Goal: Information Seeking & Learning: Learn about a topic

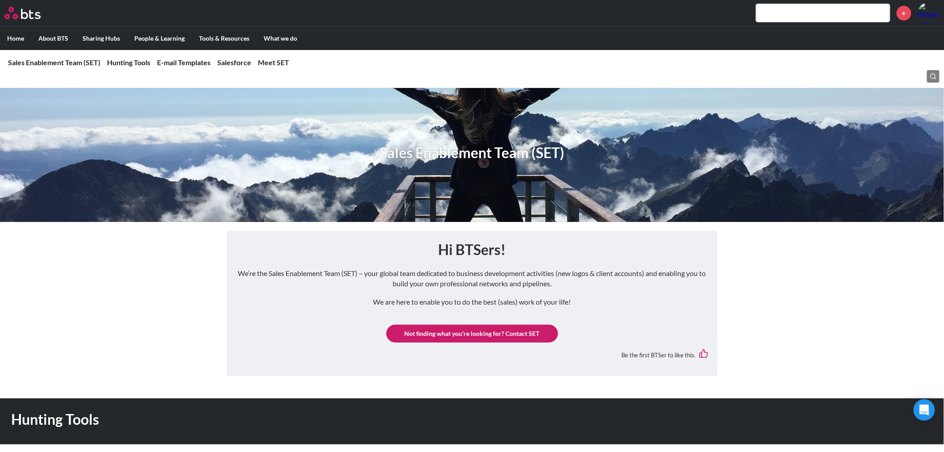
click at [794, 6] on input "text" at bounding box center [823, 13] width 134 height 18
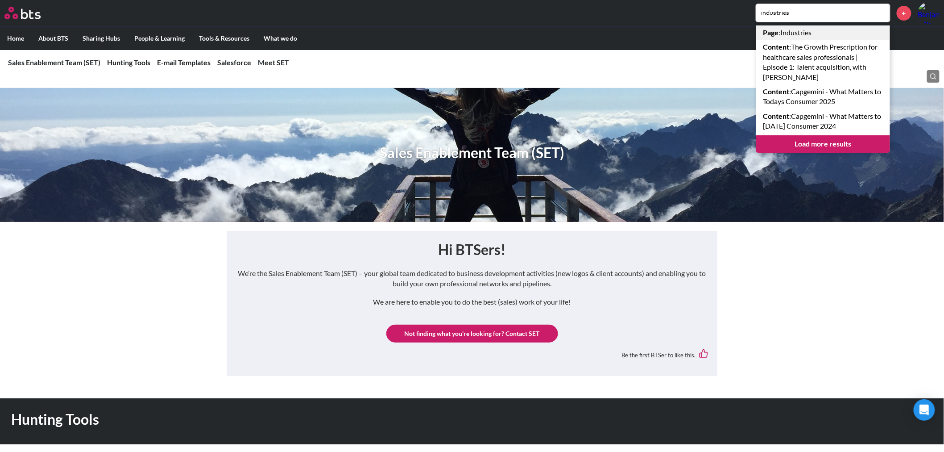
type input "industries"
click at [791, 30] on link "Page : Industries" at bounding box center [823, 32] width 134 height 14
click at [708, 7] on div "industries Page : Industries Content : The Growth Prescription for healthcare s…" at bounding box center [498, 12] width 883 height 21
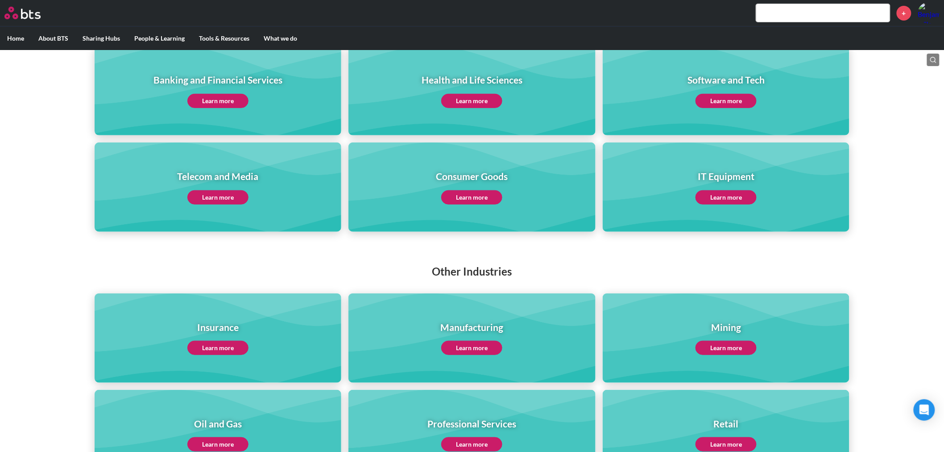
scroll to position [149, 0]
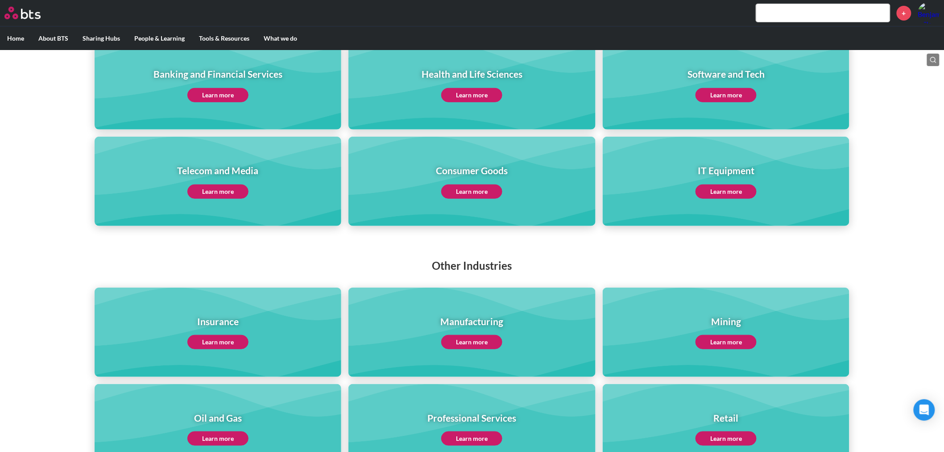
click at [715, 96] on link "Learn more" at bounding box center [726, 95] width 61 height 14
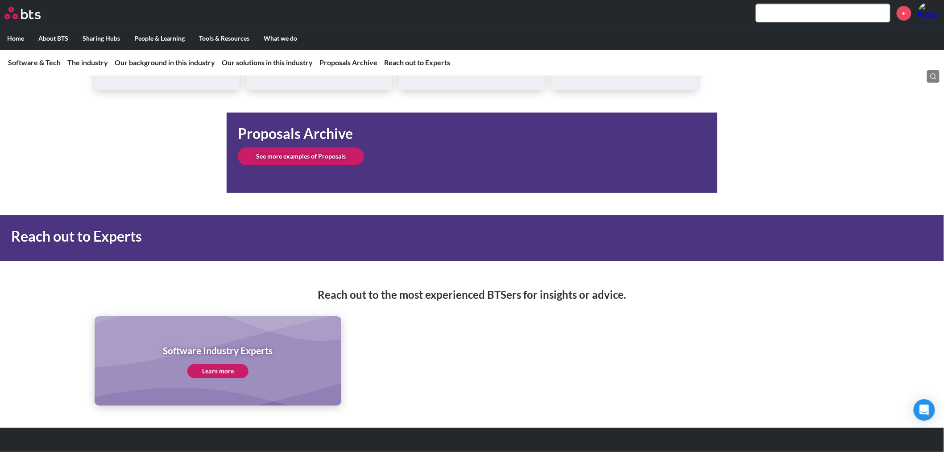
scroll to position [4066, 0]
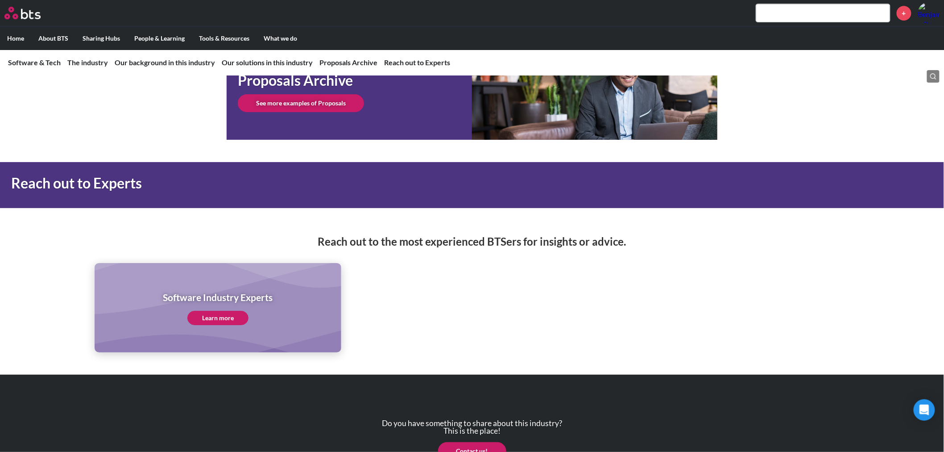
click at [322, 106] on link "See more examples of Proposals" at bounding box center [301, 103] width 126 height 18
